Goal: Information Seeking & Learning: Learn about a topic

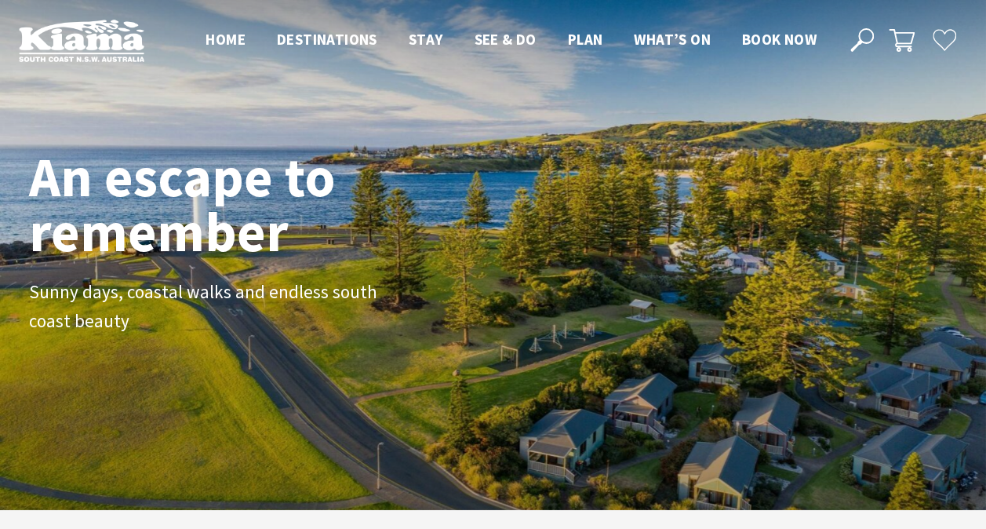
scroll to position [281, 997]
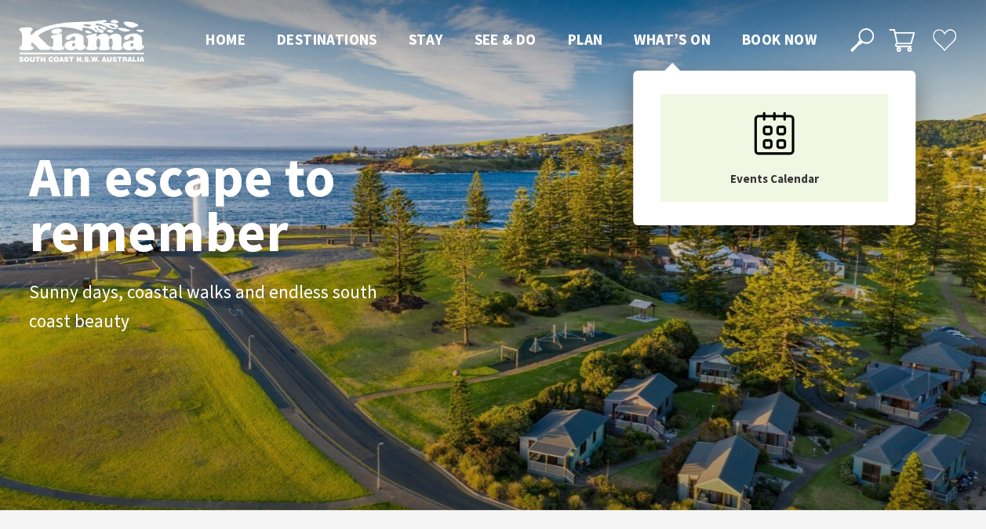
click at [669, 40] on span "What’s On" at bounding box center [672, 39] width 77 height 19
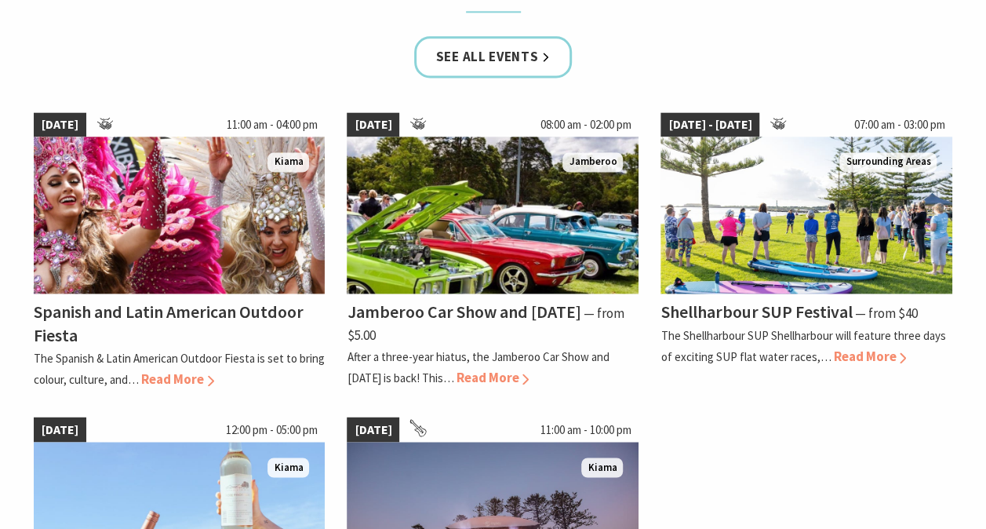
scroll to position [1057, 0]
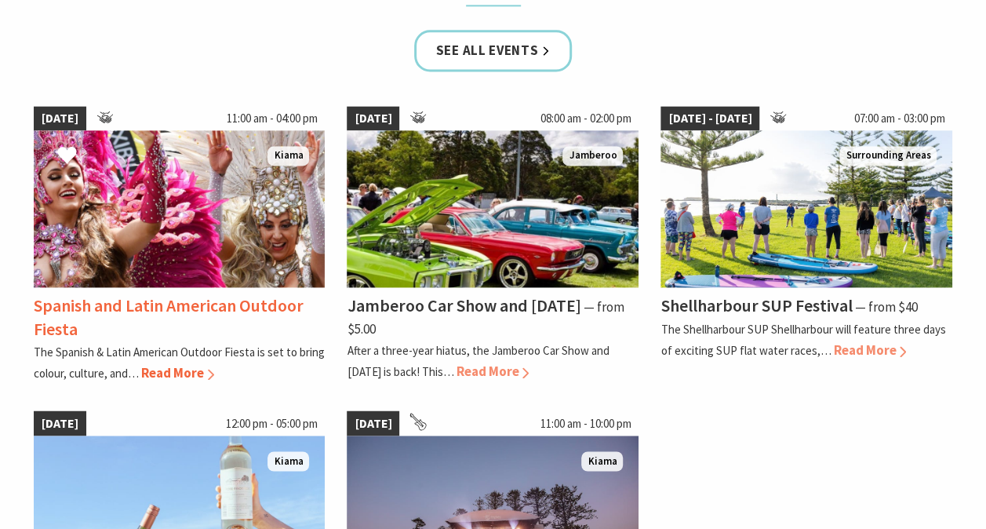
click at [188, 372] on span "Read More" at bounding box center [177, 372] width 73 height 17
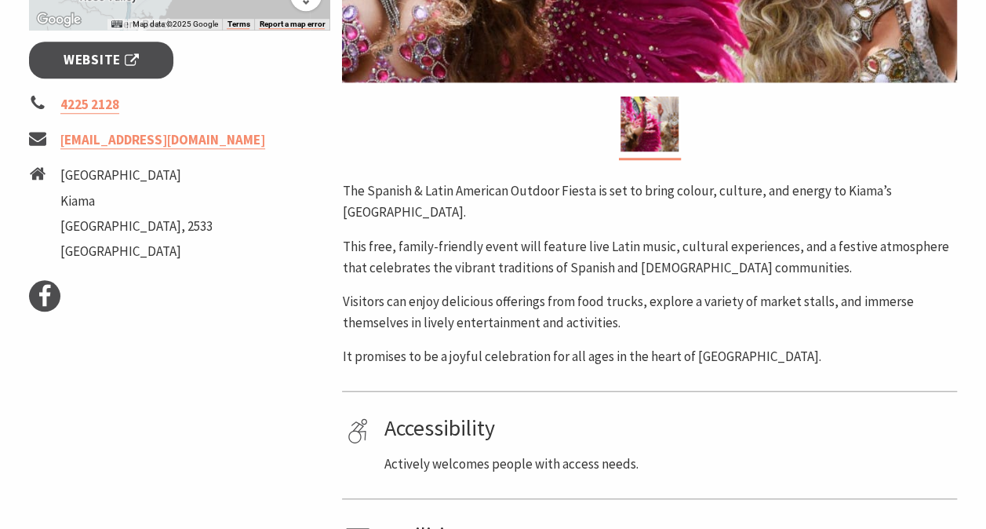
scroll to position [611, 0]
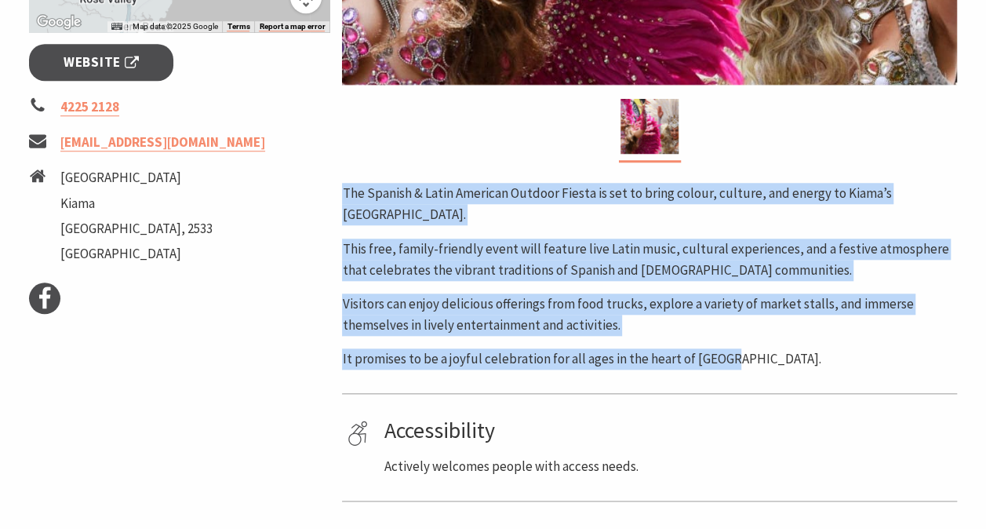
drag, startPoint x: 344, startPoint y: 190, endPoint x: 778, endPoint y: 347, distance: 461.5
click at [778, 347] on div "The Spanish & Latin American Outdoor Fiesta is set to bring colour, culture, an…" at bounding box center [649, 276] width 615 height 187
copy div "The Spanish & Latin American Outdoor Fiesta is set to bring colour, culture, an…"
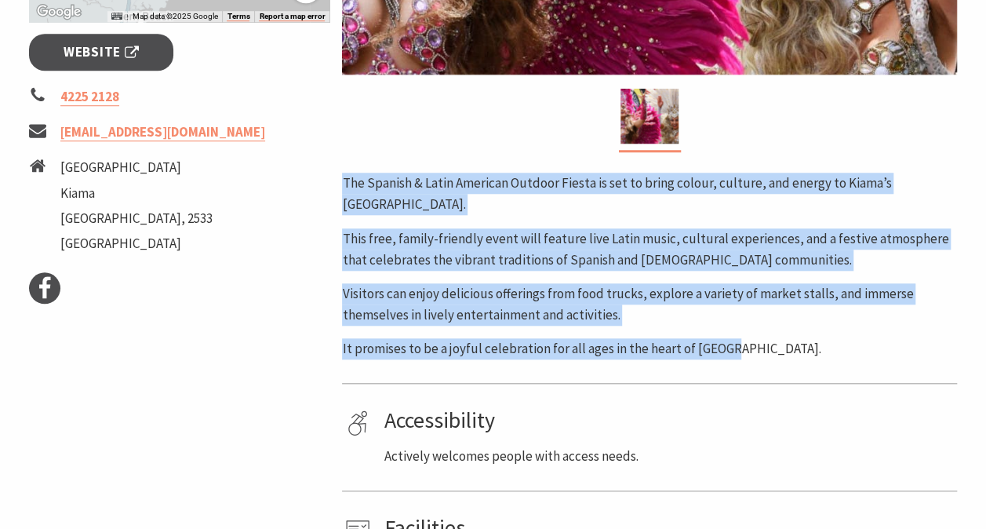
scroll to position [624, 0]
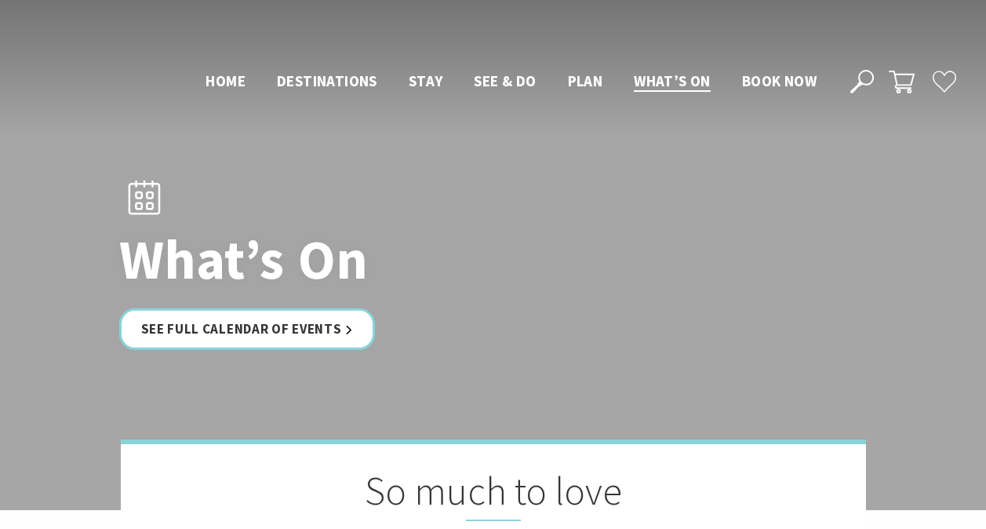
scroll to position [1059, 0]
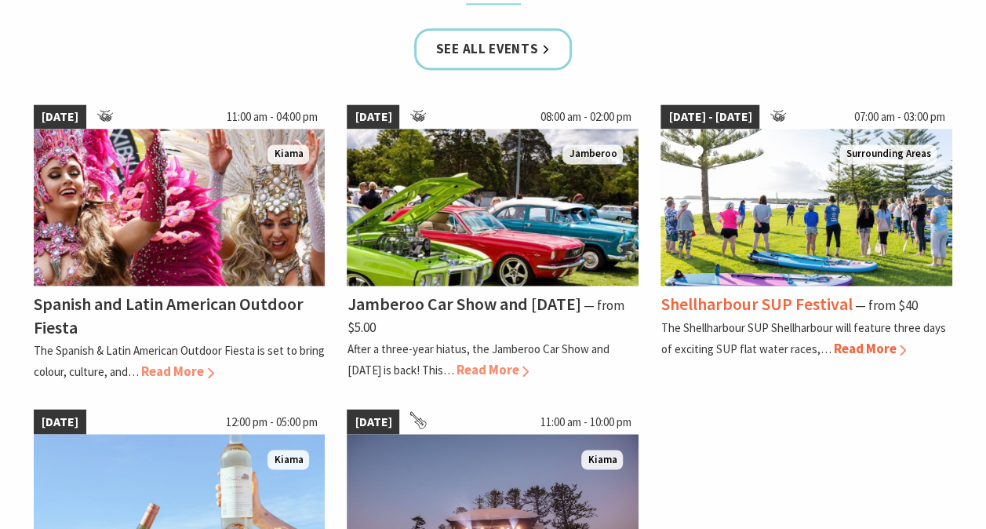
click at [858, 347] on span "Read More" at bounding box center [869, 348] width 73 height 17
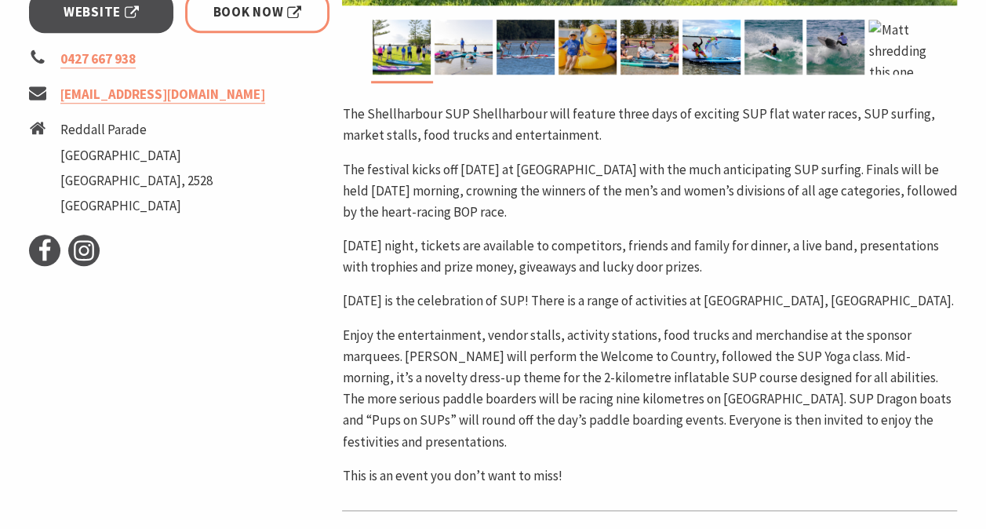
scroll to position [681, 0]
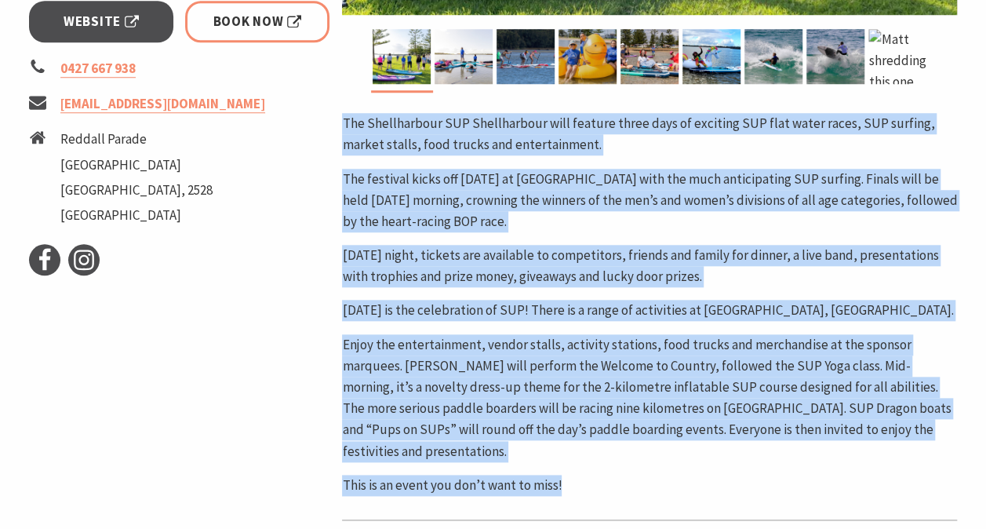
drag, startPoint x: 344, startPoint y: 122, endPoint x: 592, endPoint y: 452, distance: 412.9
click at [592, 452] on div "The Shellharbour SUP Shellharbour will feature three days of exciting SUP flat …" at bounding box center [649, 304] width 615 height 383
copy div "The Shellharbour SUP Shellharbour will feature three days of exciting SUP flat …"
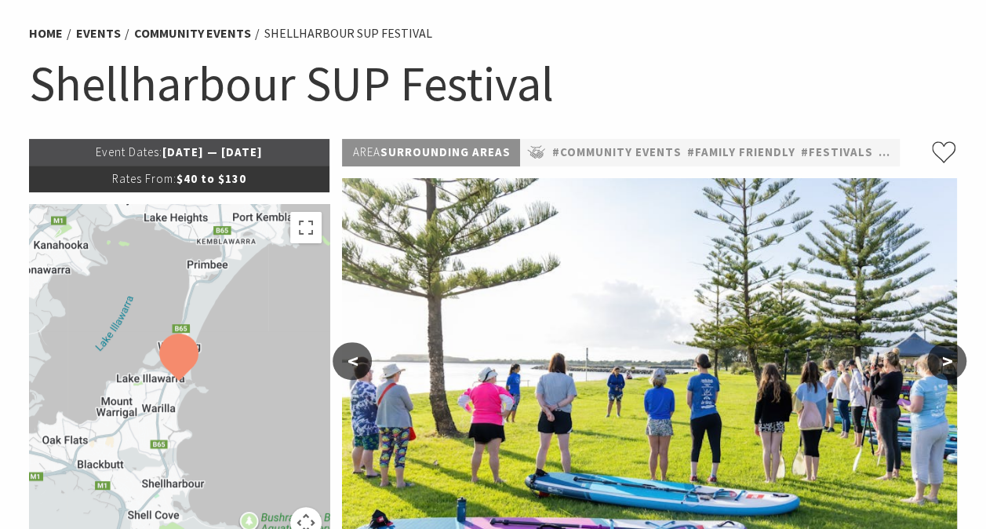
scroll to position [108, 0]
